Goal: Task Accomplishment & Management: Use online tool/utility

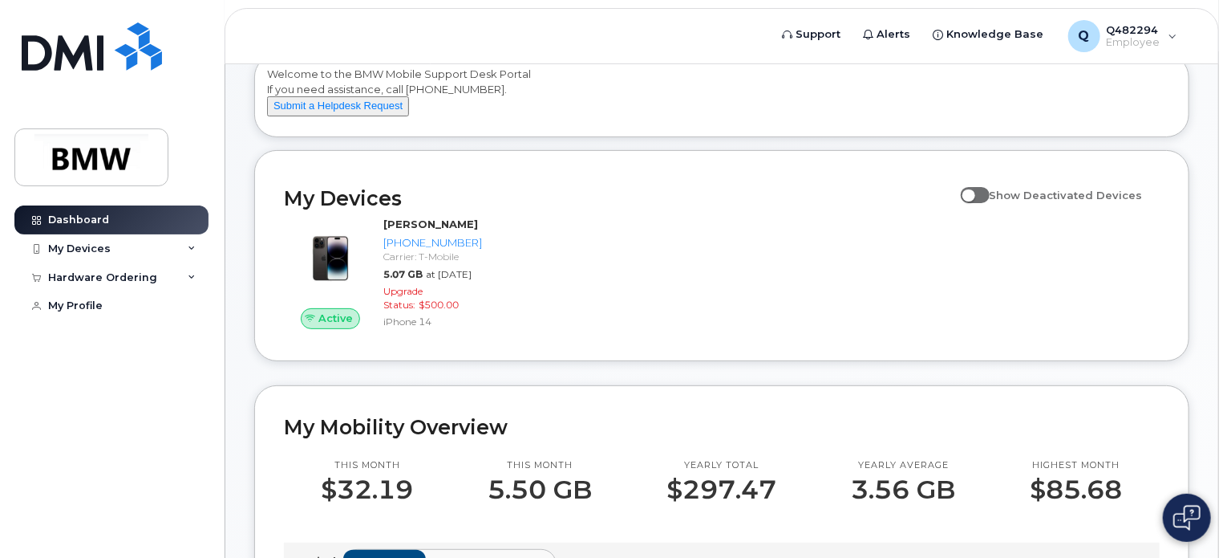
scroll to position [95, 0]
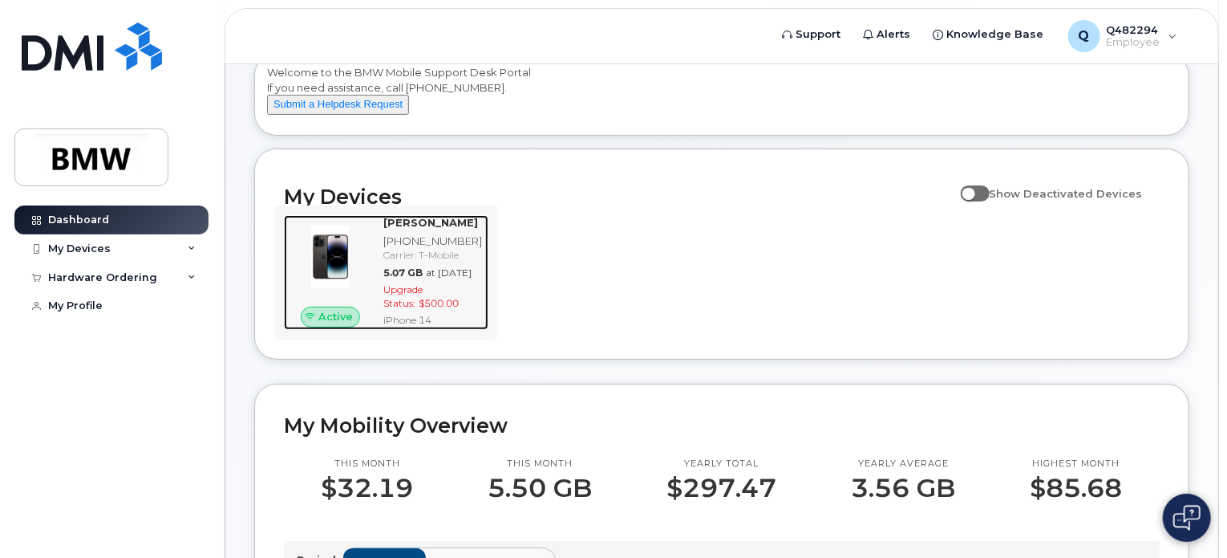
click at [439, 279] on div "5.07 GB at Aug 01, 2025" at bounding box center [432, 273] width 99 height 14
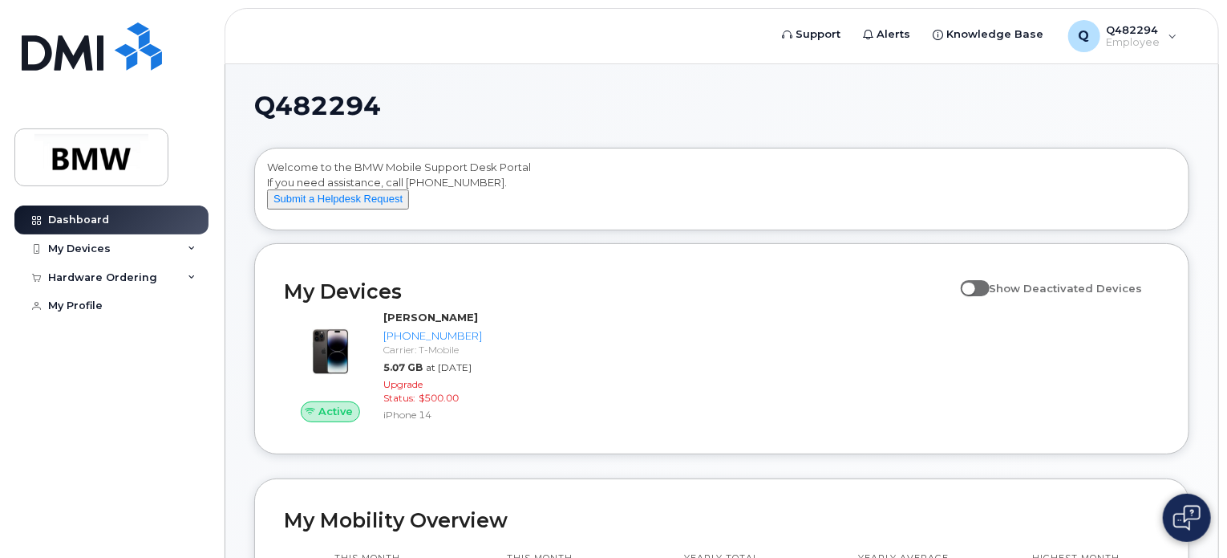
scroll to position [109, 0]
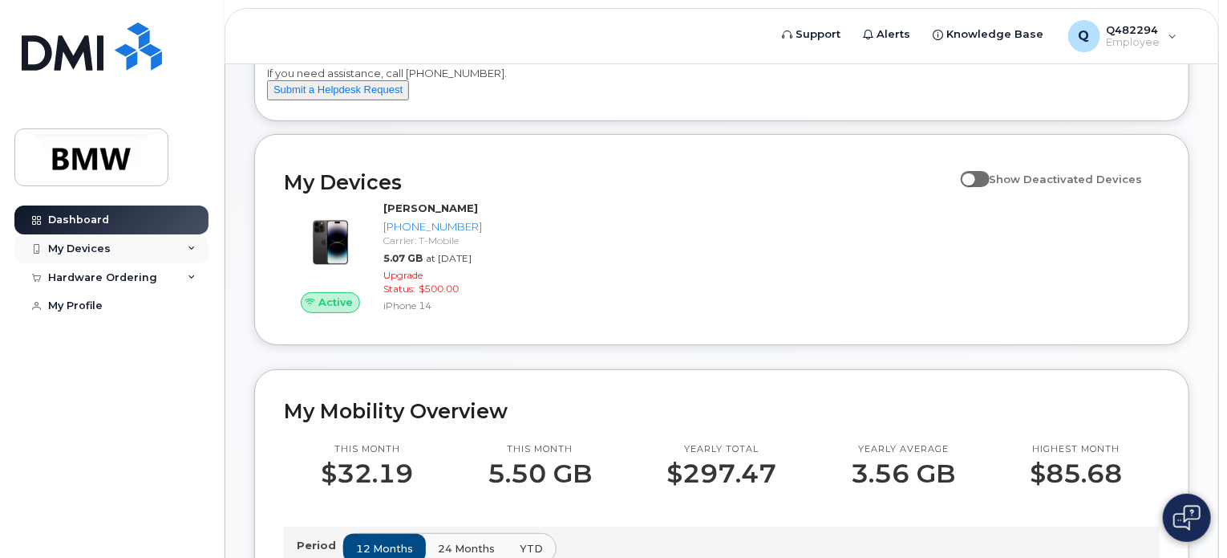
click at [190, 245] on icon at bounding box center [192, 249] width 8 height 8
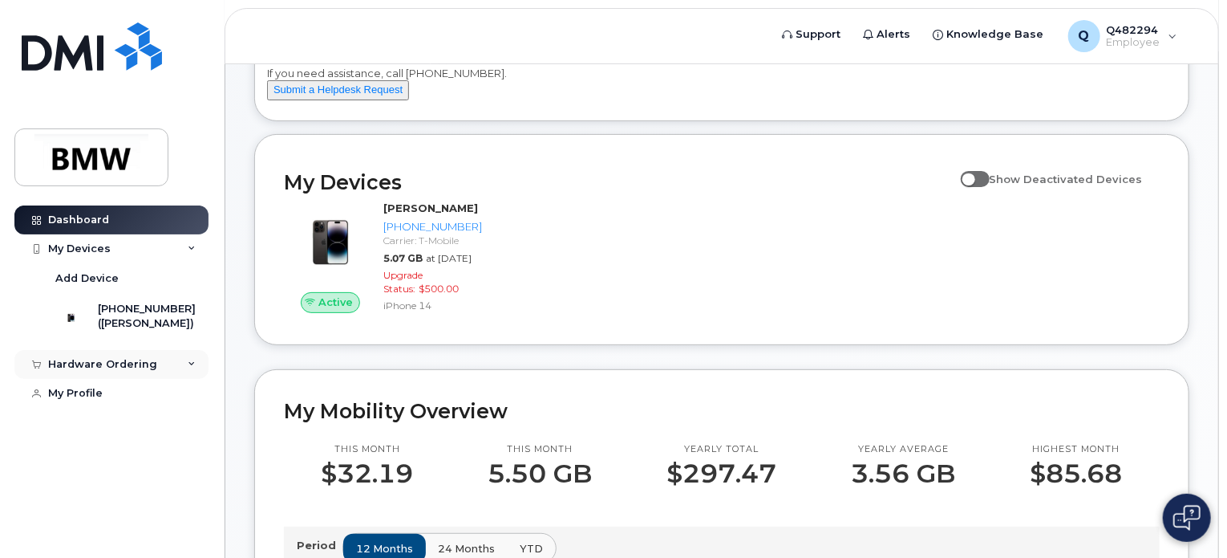
click at [177, 370] on div "Hardware Ordering" at bounding box center [111, 364] width 194 height 29
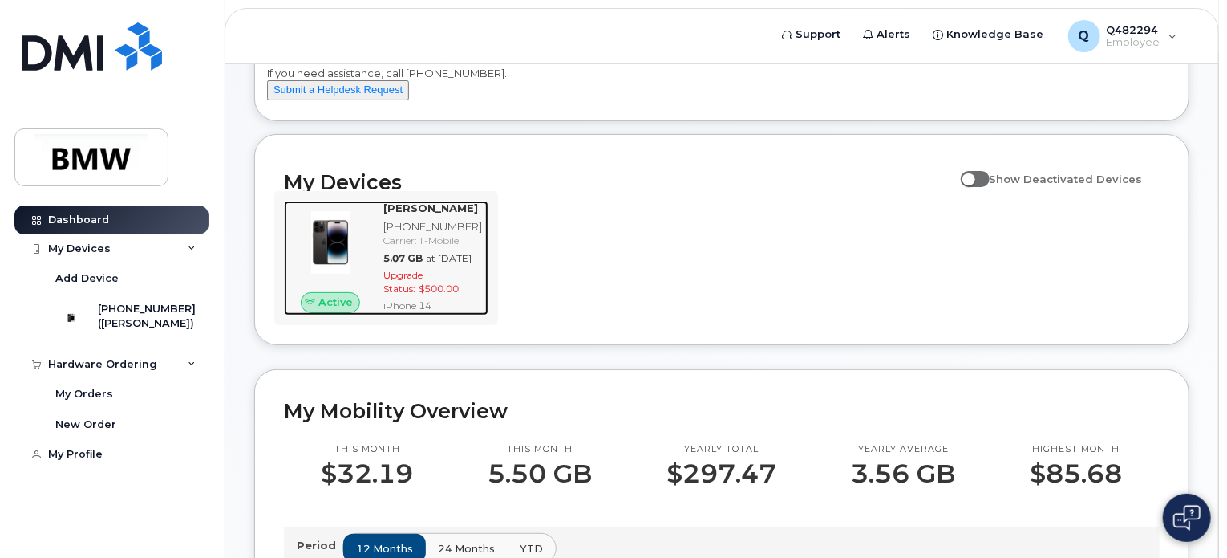
click at [353, 246] on img at bounding box center [330, 242] width 67 height 67
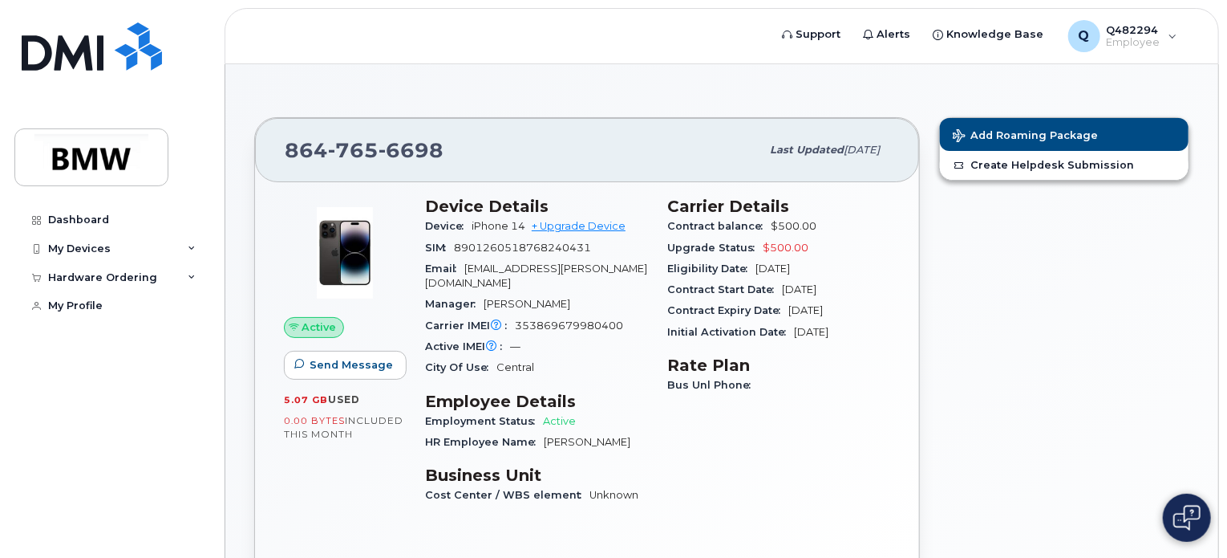
click at [694, 233] on div "Contract balance $500.00" at bounding box center [778, 226] width 223 height 21
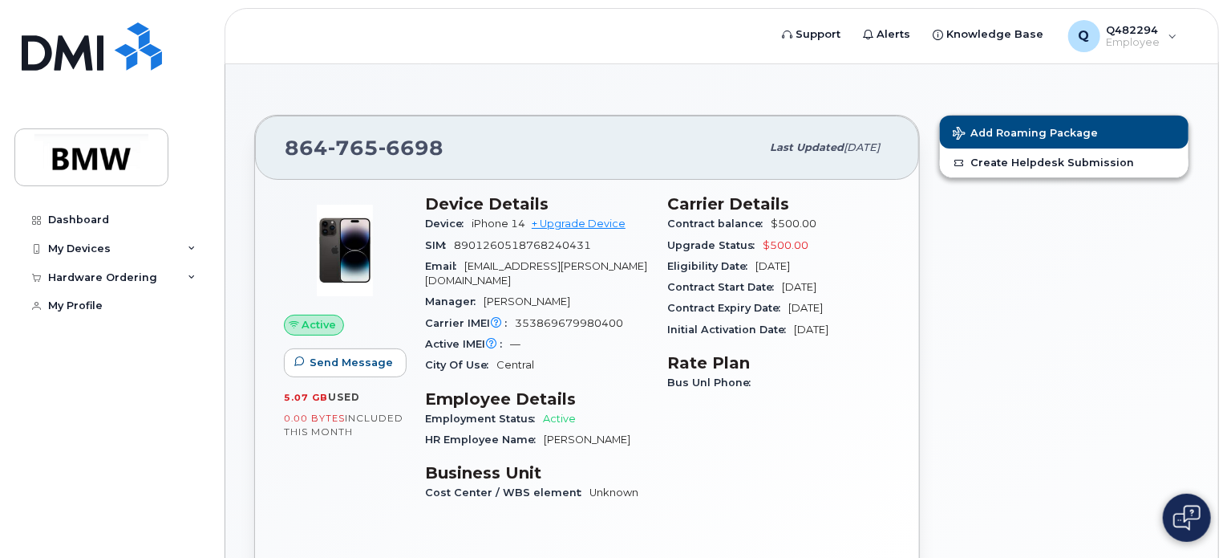
scroll to position [56, 0]
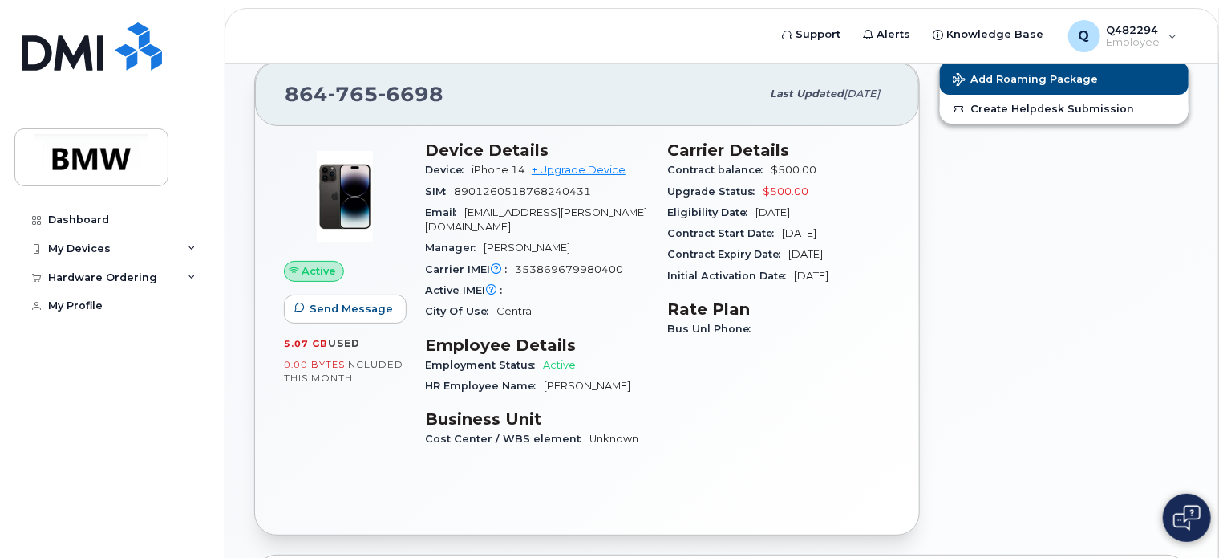
click at [730, 327] on span "Bus Unl Phone" at bounding box center [712, 329] width 91 height 12
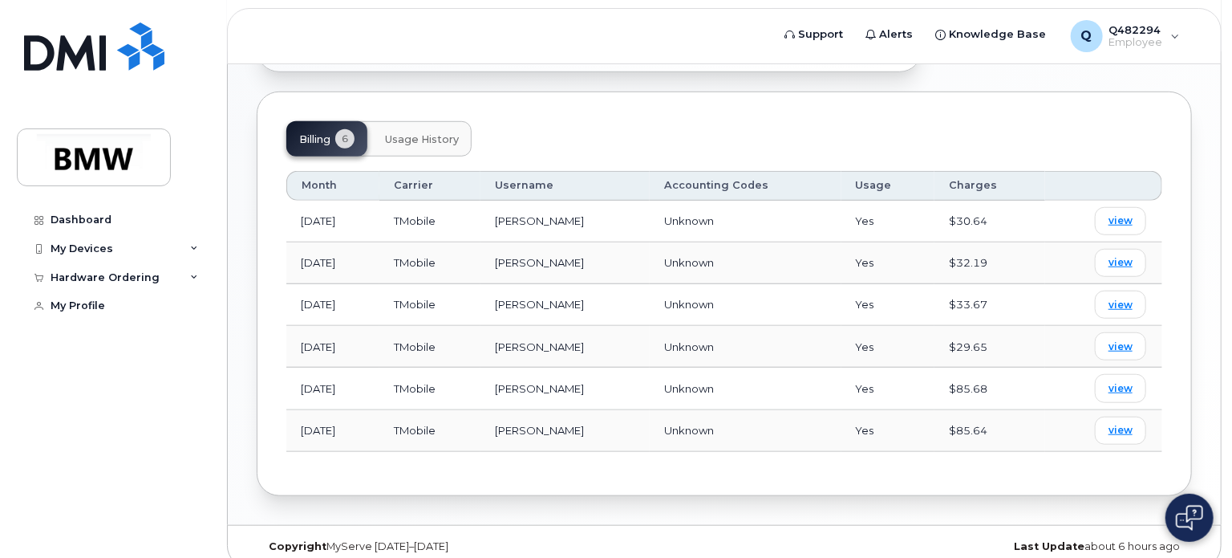
scroll to position [0, 0]
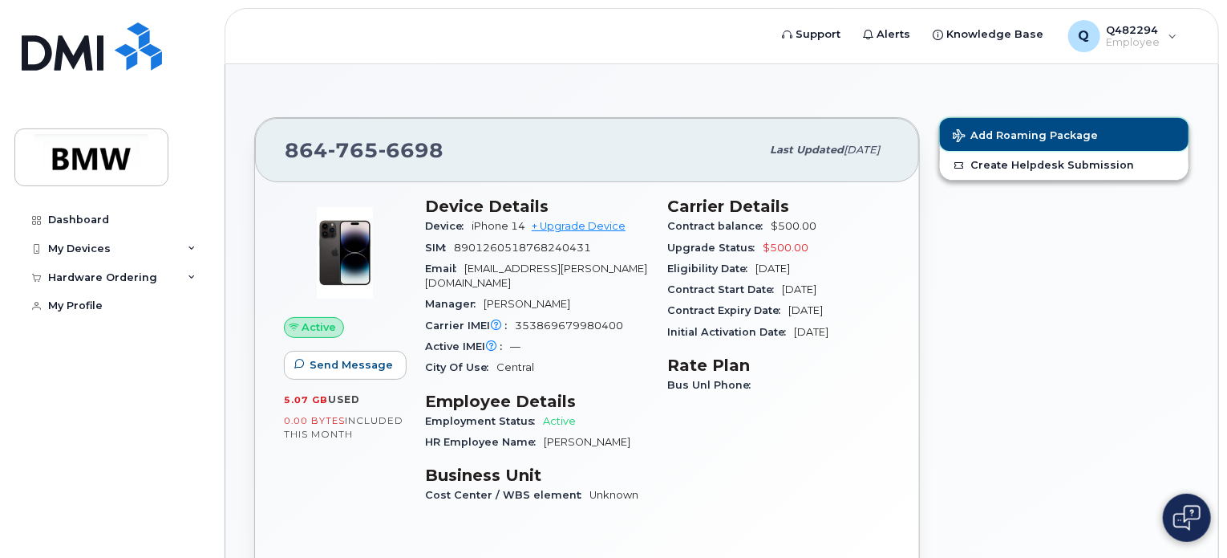
click at [1040, 131] on span "Add Roaming Package" at bounding box center [1025, 136] width 145 height 15
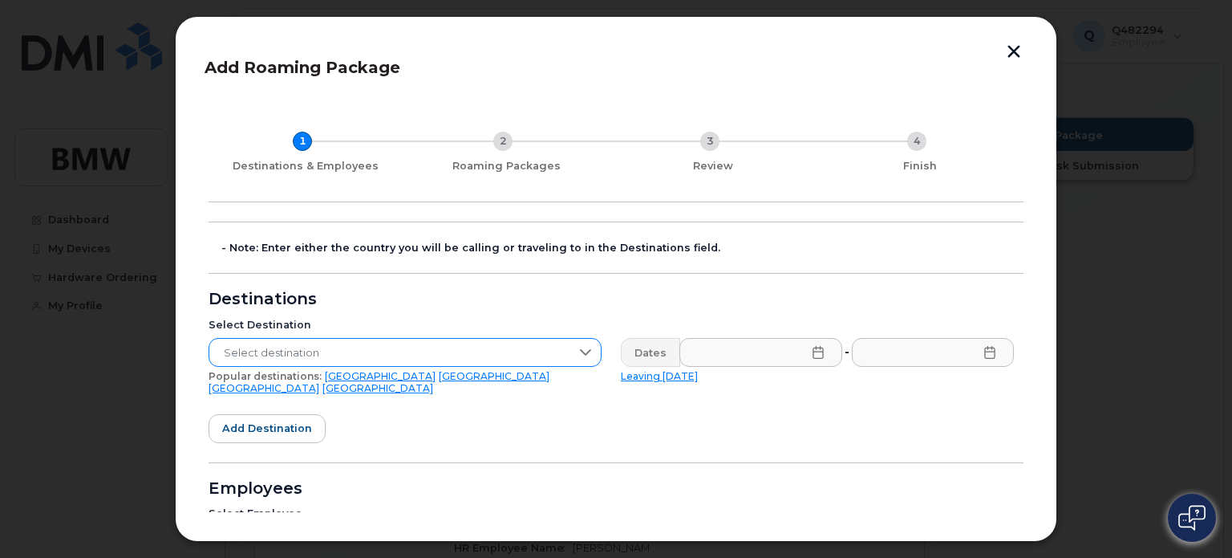
click at [586, 347] on icon at bounding box center [585, 352] width 13 height 13
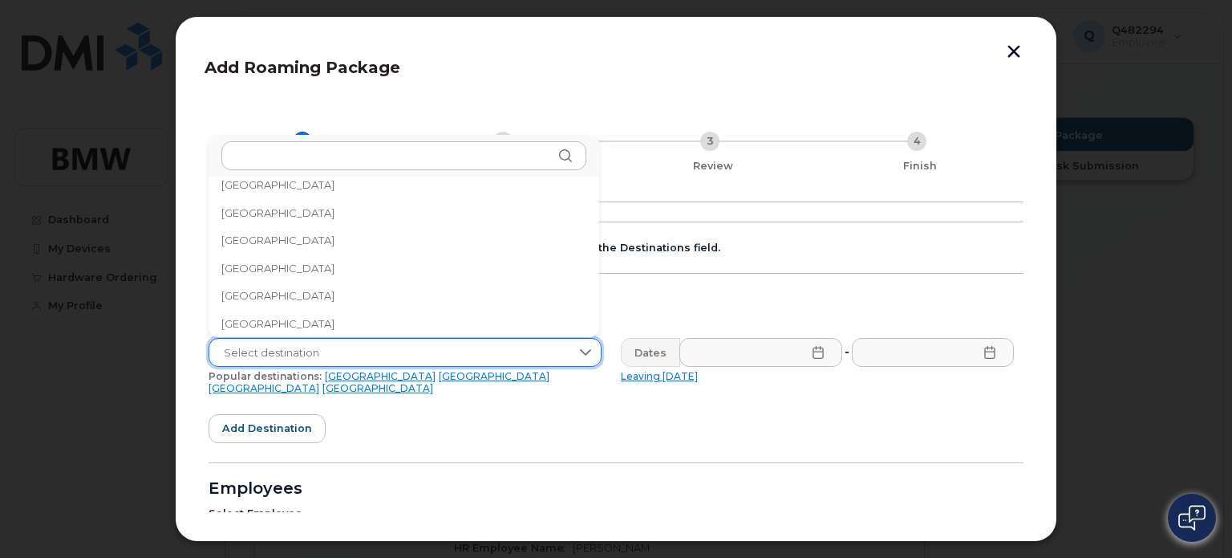
scroll to position [3340, 0]
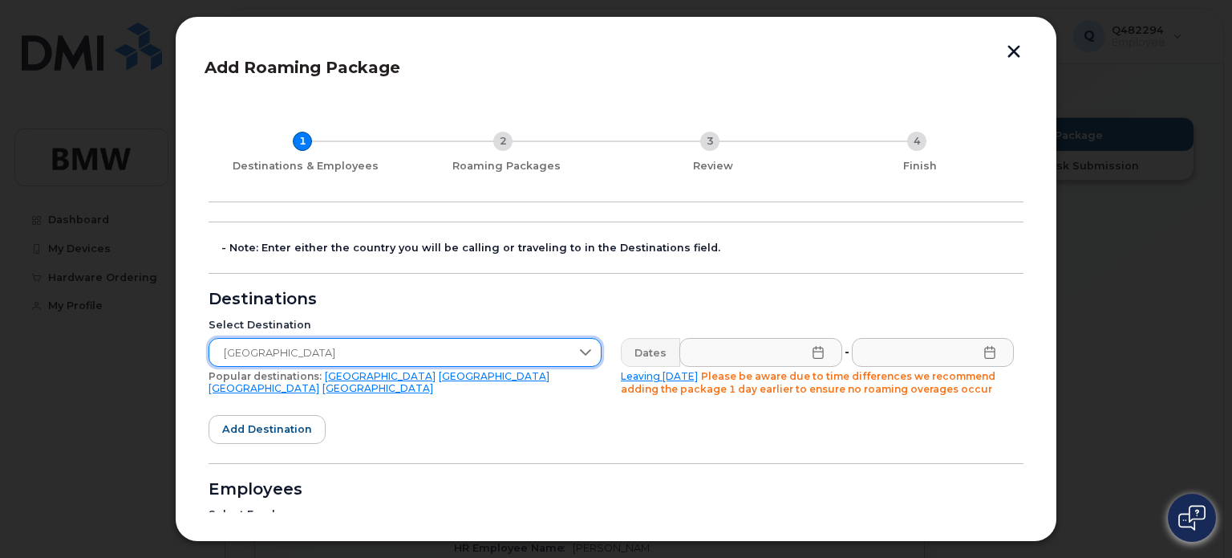
click at [813, 349] on icon at bounding box center [818, 352] width 13 height 13
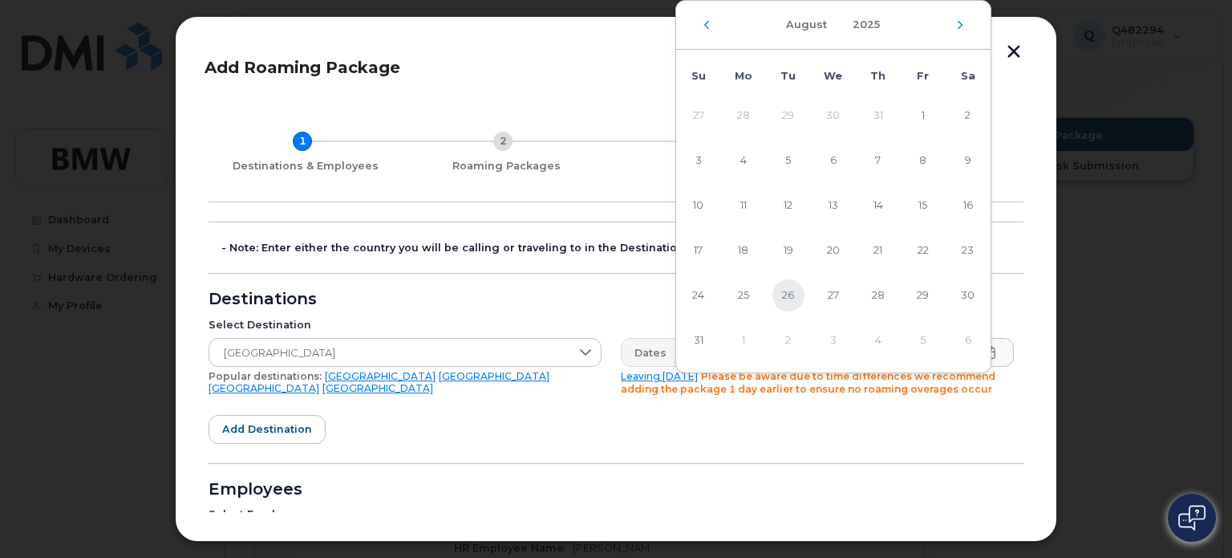
click at [785, 295] on span "26" at bounding box center [789, 295] width 32 height 32
type input "[DATE]"
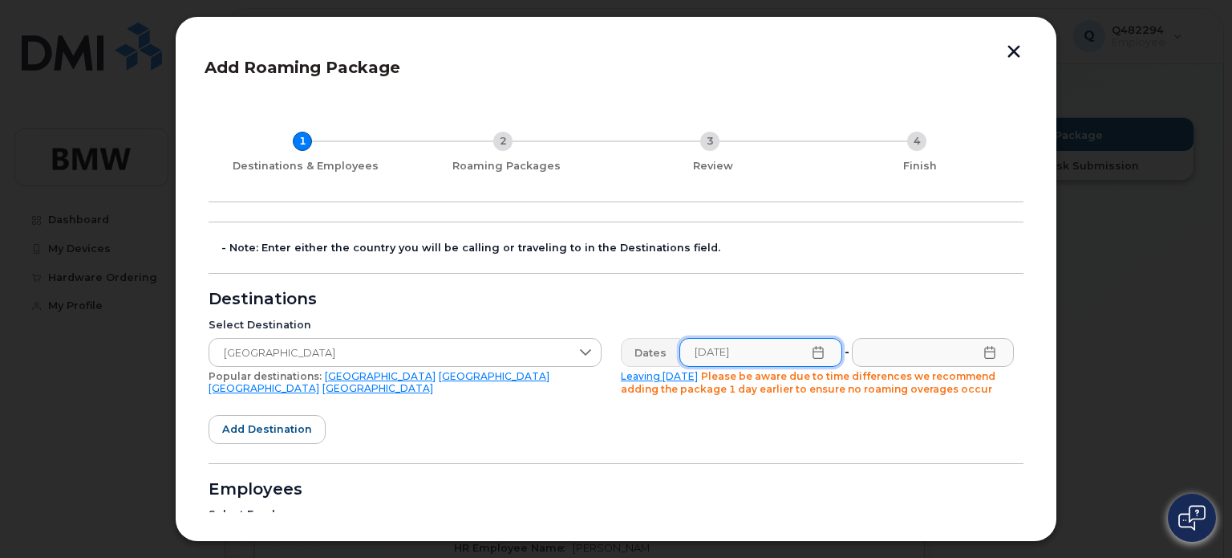
click at [988, 352] on icon at bounding box center [990, 352] width 13 height 13
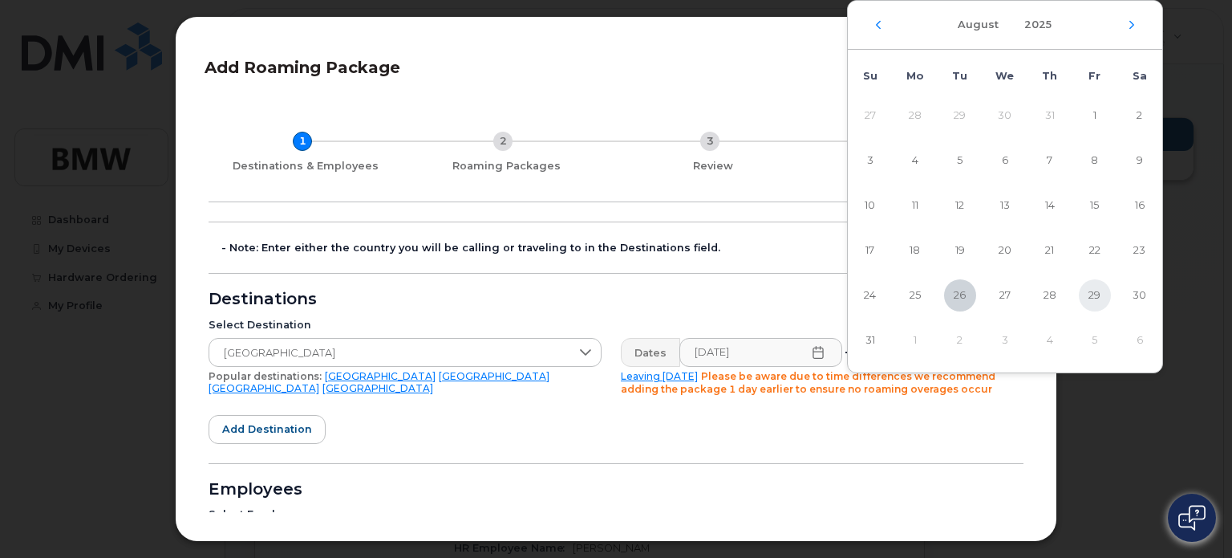
click at [1106, 294] on span "29" at bounding box center [1095, 295] width 32 height 32
type input "[DATE]"
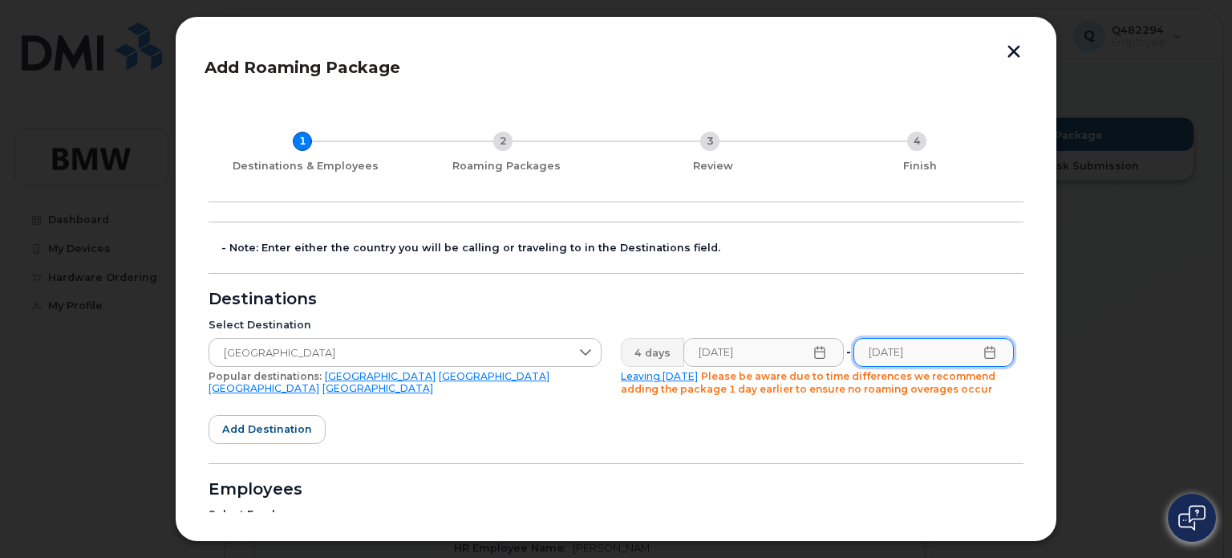
click at [906, 451] on form "- Note: Enter either the country you will be calling or traveling to in the Des…" at bounding box center [616, 456] width 815 height 470
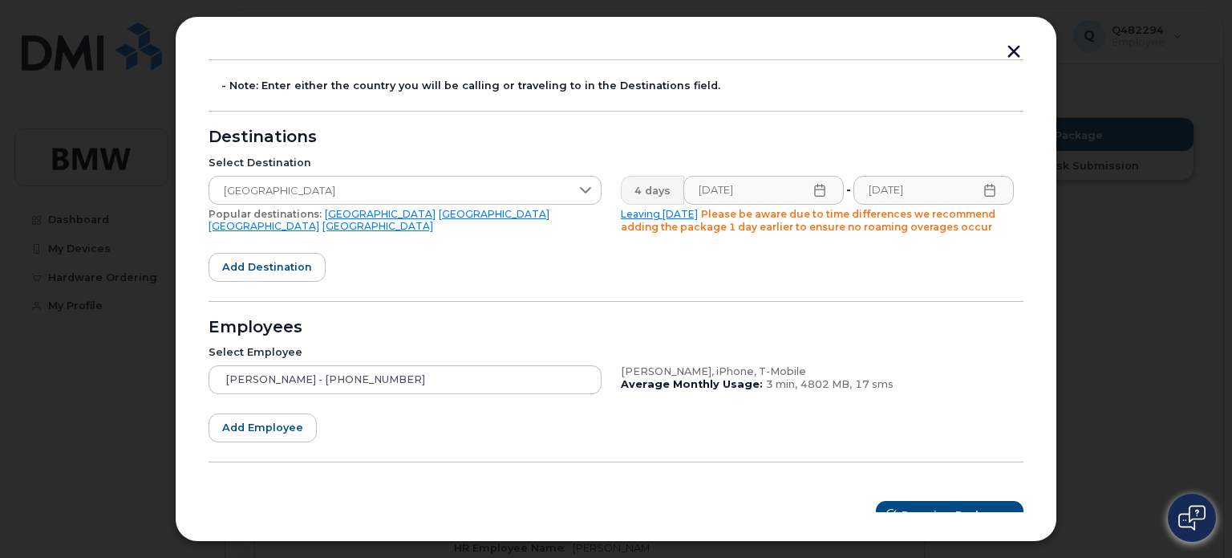
scroll to position [183, 0]
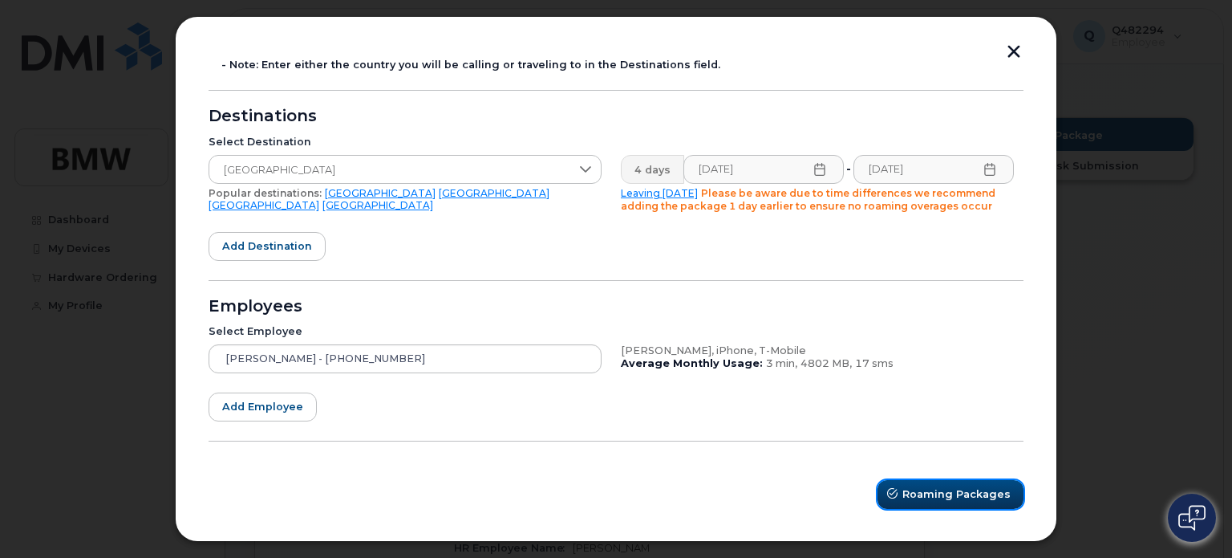
click at [968, 494] on span "Roaming Packages" at bounding box center [957, 493] width 108 height 15
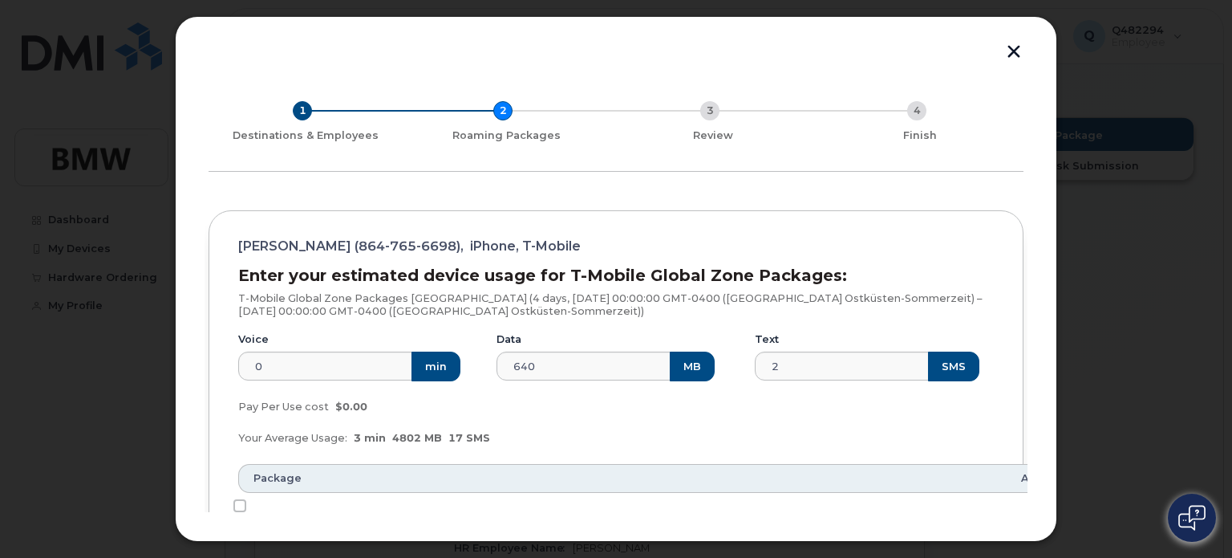
scroll to position [32, 0]
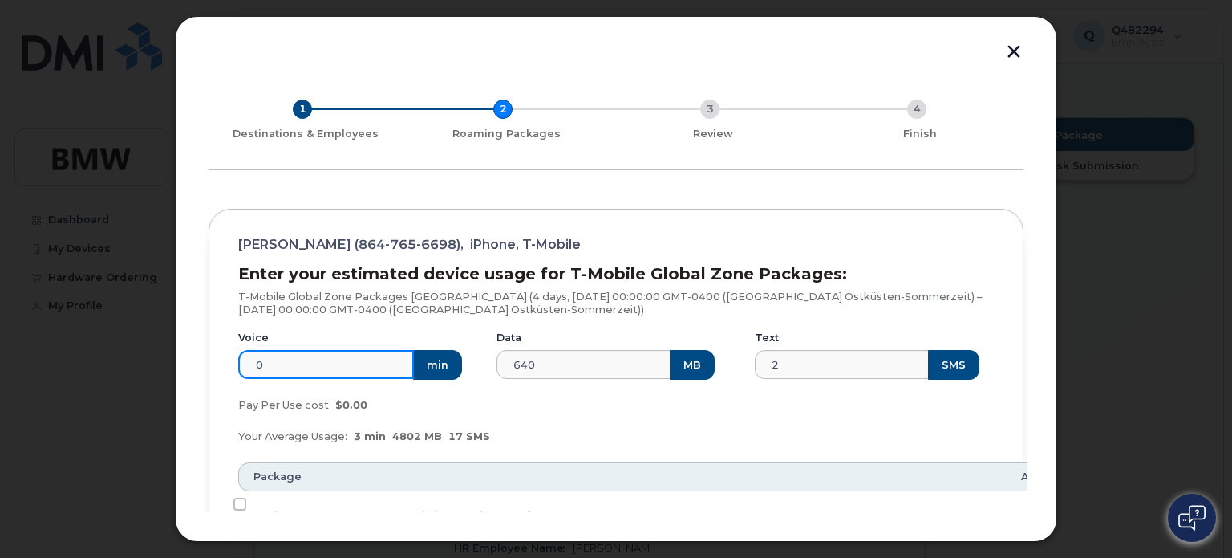
drag, startPoint x: 318, startPoint y: 363, endPoint x: 218, endPoint y: 355, distance: 100.6
click at [218, 355] on div "[PERSON_NAME] ([PHONE_NUMBER]), iPhone, T-Mobile Enter your estimated device us…" at bounding box center [616, 530] width 815 height 643
type input "50"
click at [639, 448] on div "Your Average Usage: 3 min 4802 MB 17 SMS" at bounding box center [616, 436] width 775 height 32
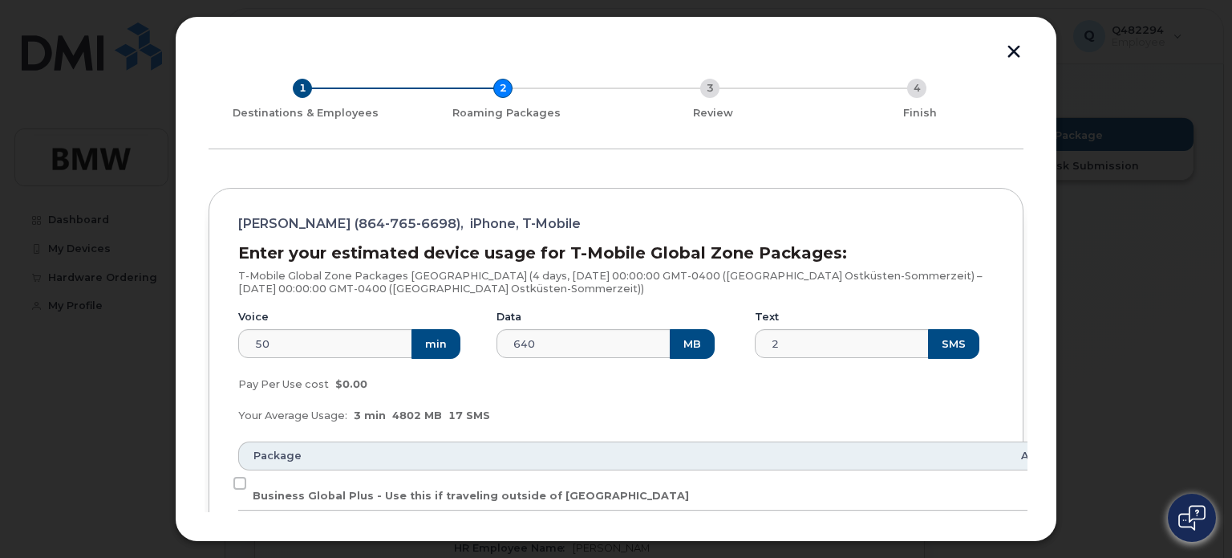
scroll to position [51, 0]
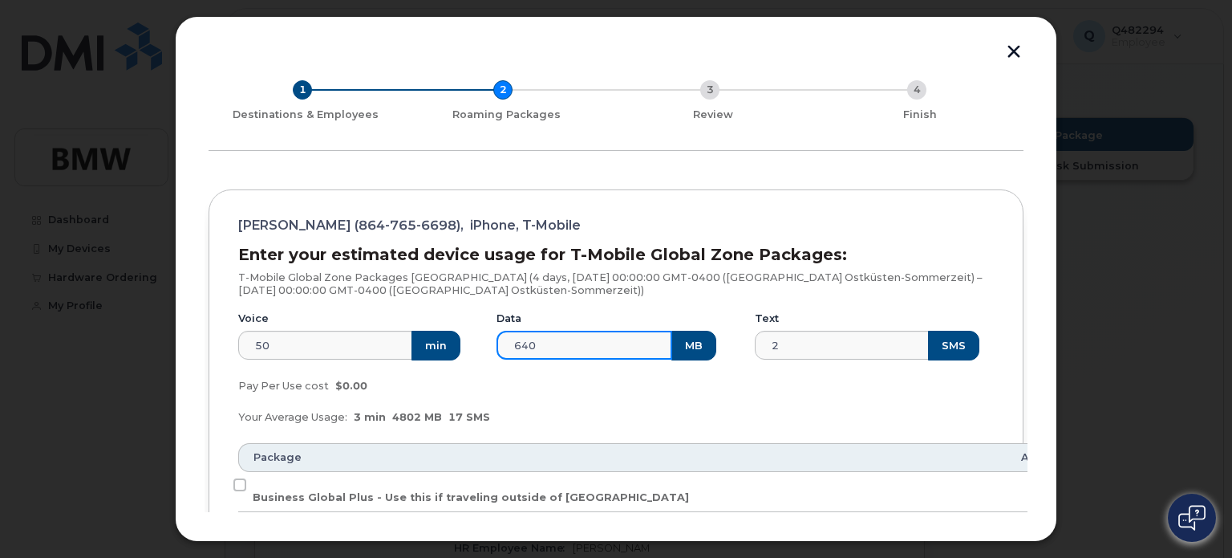
drag, startPoint x: 579, startPoint y: 347, endPoint x: 462, endPoint y: 339, distance: 117.4
click at [462, 339] on div "Voice 50 min Data 640 MB Text 2 SMS" at bounding box center [616, 336] width 775 height 68
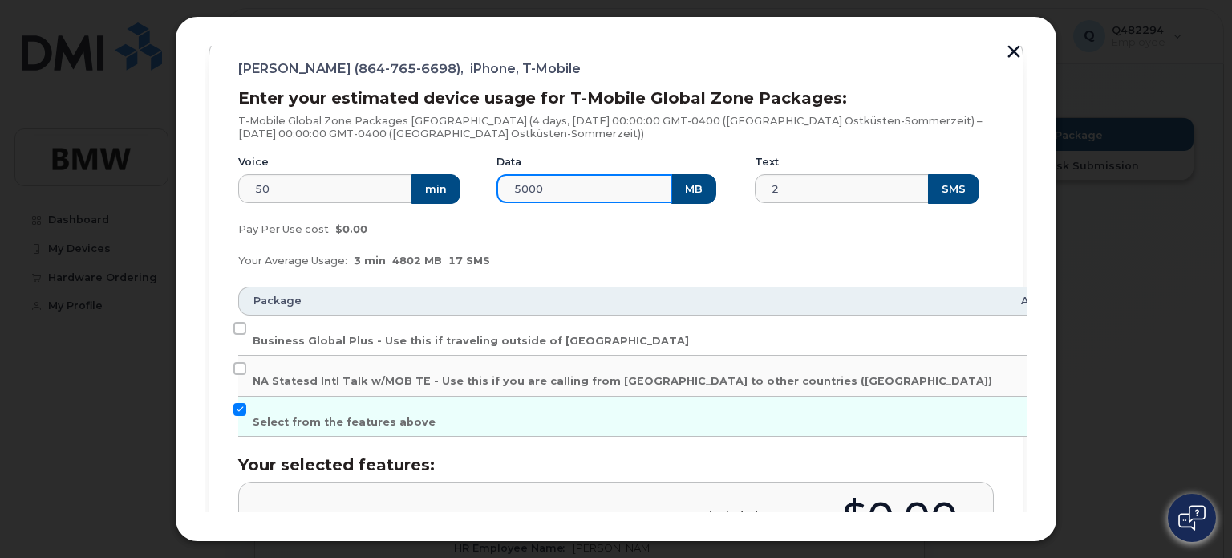
scroll to position [205, 0]
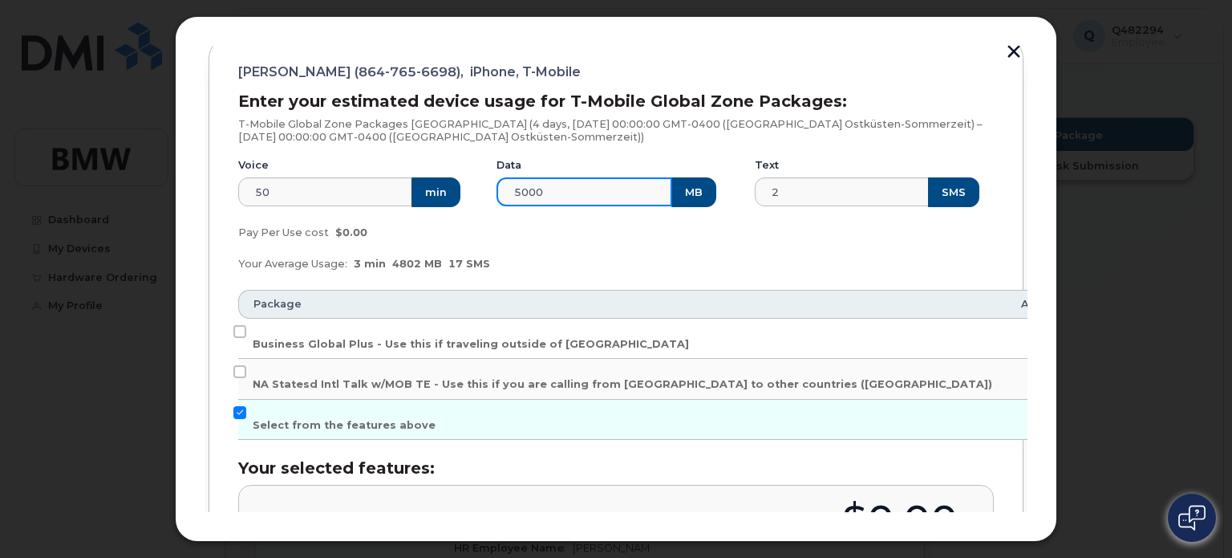
type input "5000"
click at [706, 280] on div "Enter your estimated device usage for T-Mobile Global Zone Packages: T-Mobile G…" at bounding box center [616, 363] width 756 height 542
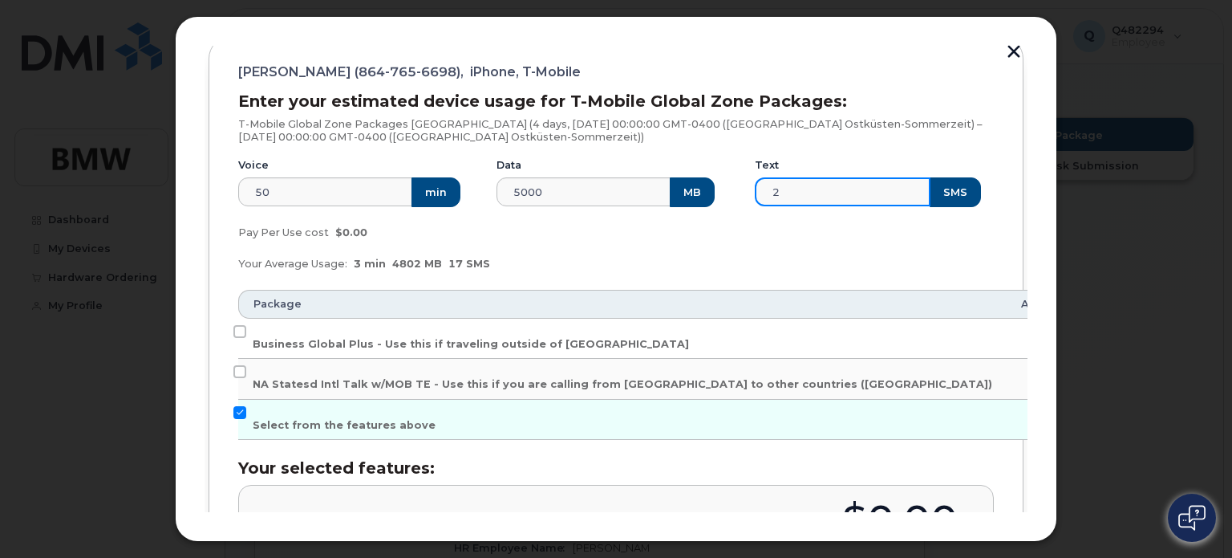
drag, startPoint x: 838, startPoint y: 197, endPoint x: 728, endPoint y: 179, distance: 110.7
click at [728, 179] on div "Voice 50 min Data 5000 MB Text 2 SMS" at bounding box center [616, 182] width 775 height 68
type input "20"
click at [764, 246] on div "Pay Per Use cost $0.00" at bounding box center [616, 233] width 775 height 32
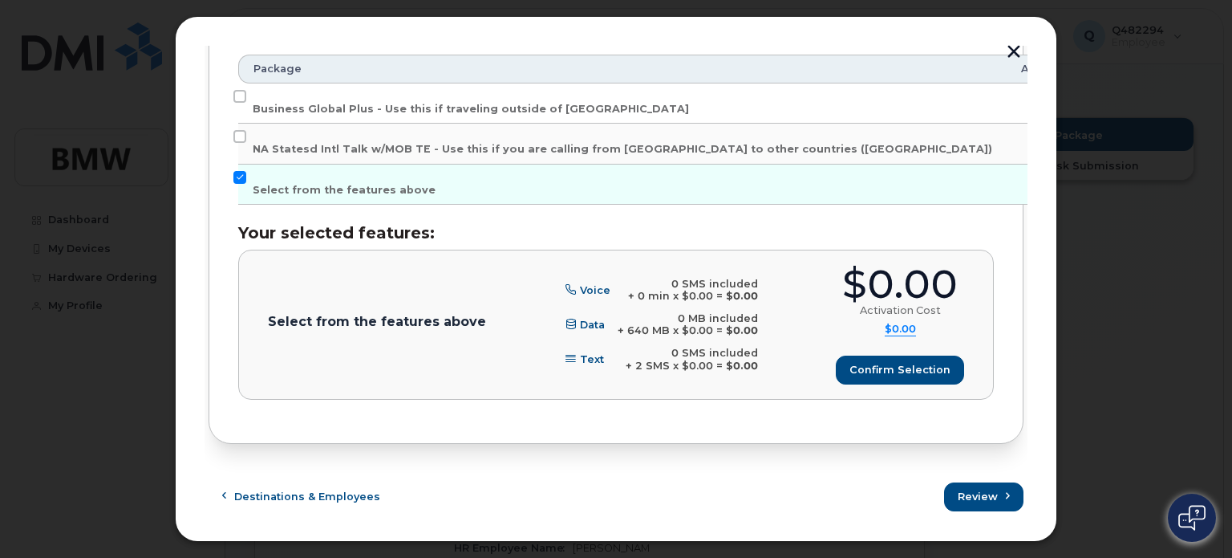
click at [928, 434] on div "[PERSON_NAME] ([PHONE_NUMBER]), iPhone, T-Mobile Enter your estimated device us…" at bounding box center [616, 122] width 815 height 643
click at [980, 493] on span "Review" at bounding box center [979, 496] width 40 height 15
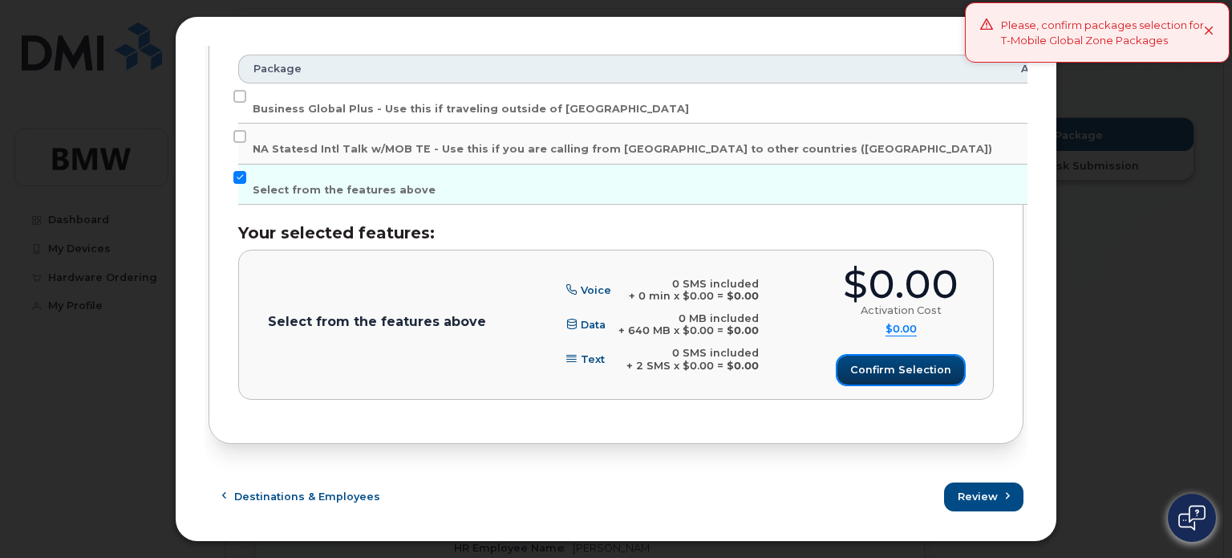
click at [907, 362] on span "Confirm selection" at bounding box center [900, 369] width 101 height 15
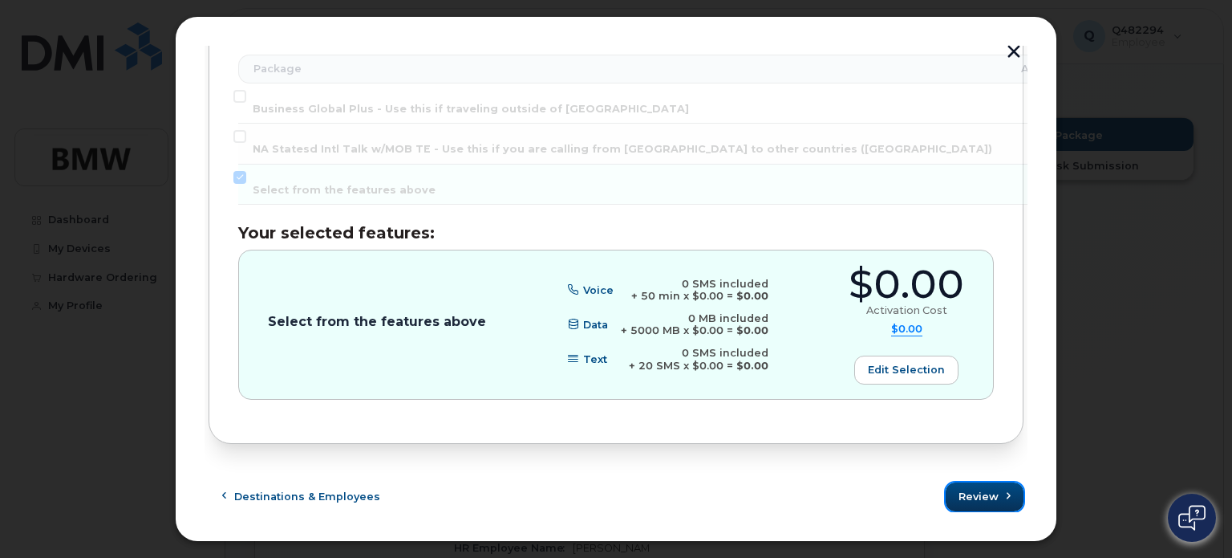
click at [988, 493] on span "Review" at bounding box center [979, 496] width 40 height 15
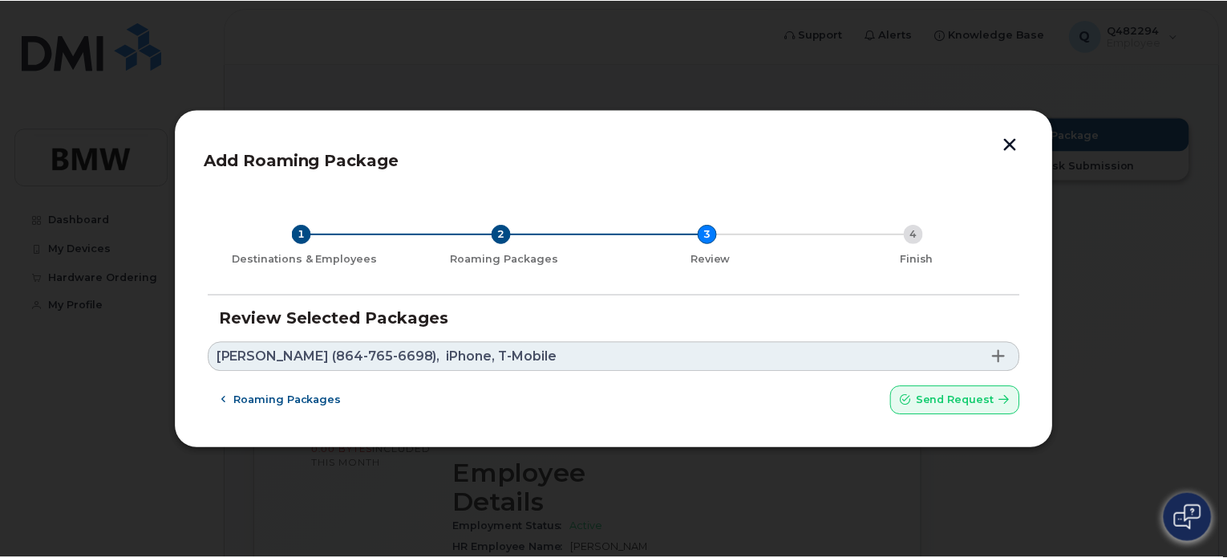
scroll to position [0, 0]
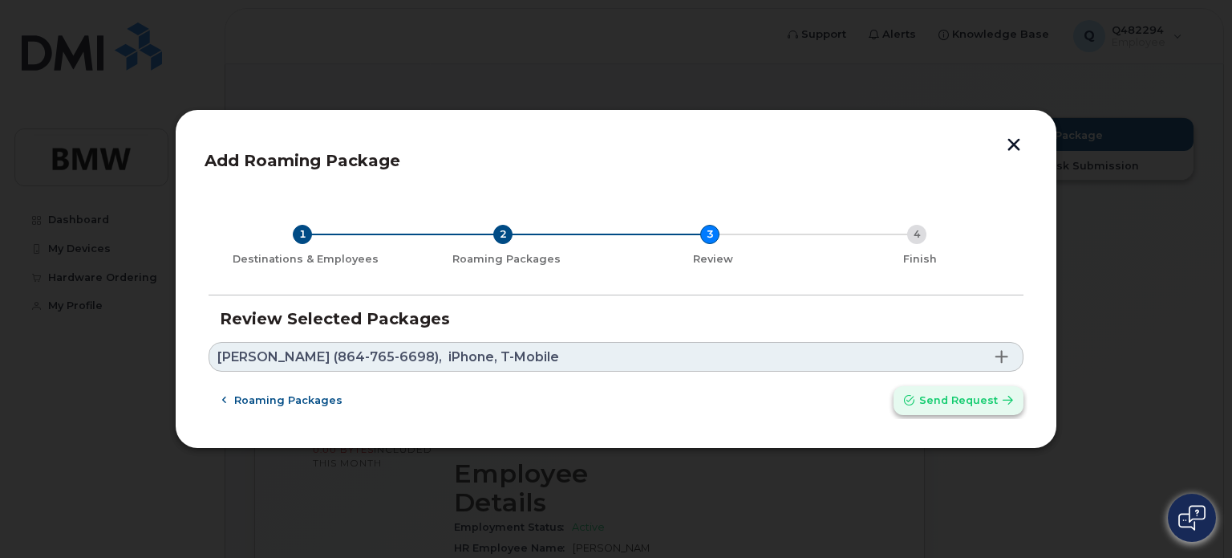
click at [976, 408] on button "Send request" at bounding box center [959, 400] width 130 height 29
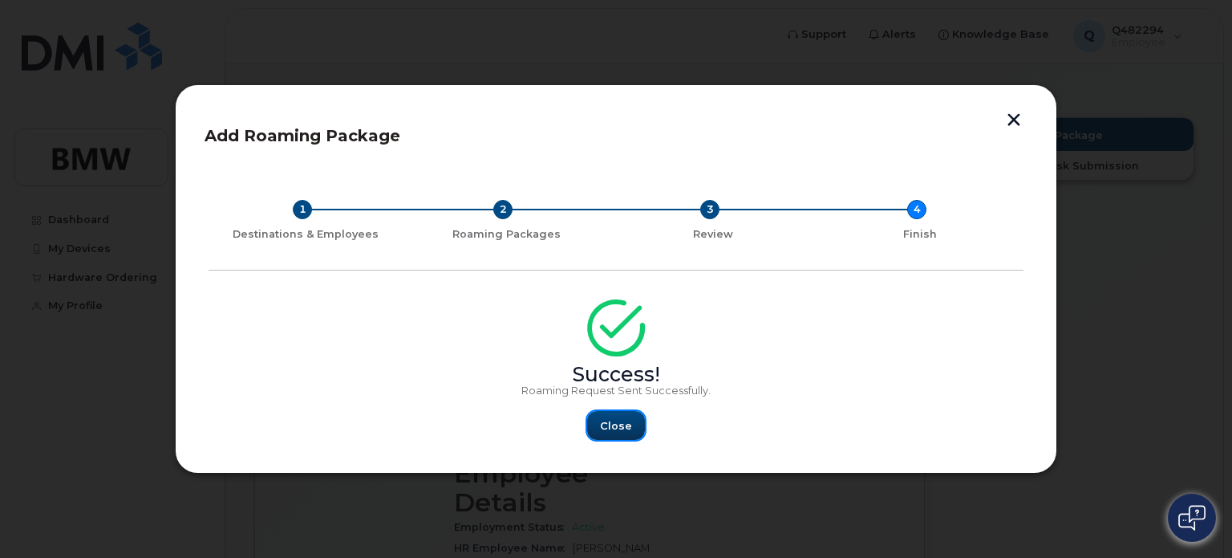
click at [619, 426] on span "Close" at bounding box center [616, 425] width 32 height 15
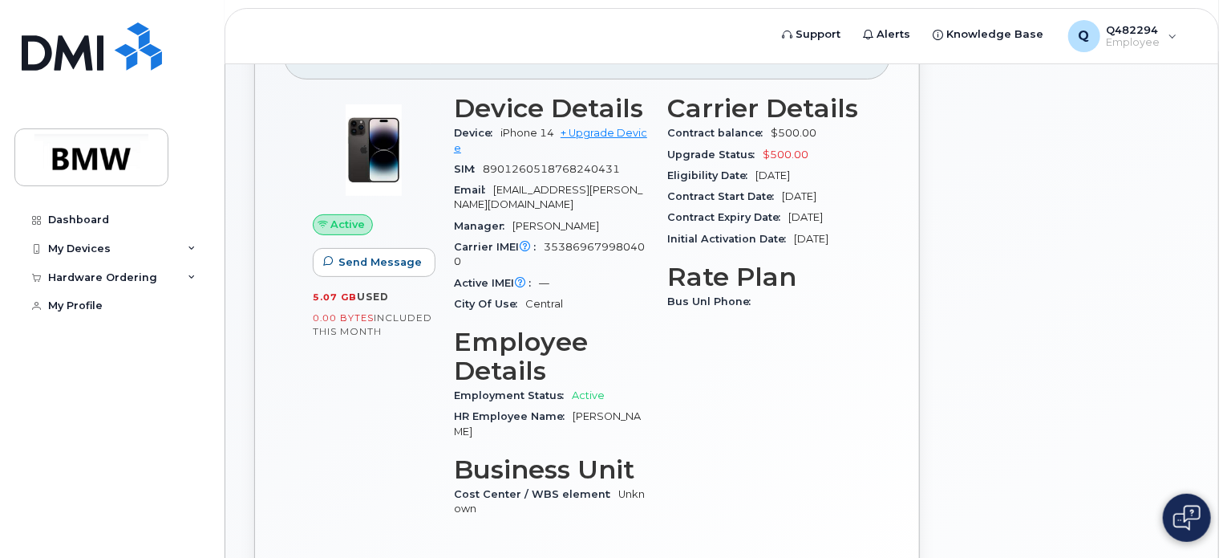
scroll to position [413, 0]
